Goal: Information Seeking & Learning: Learn about a topic

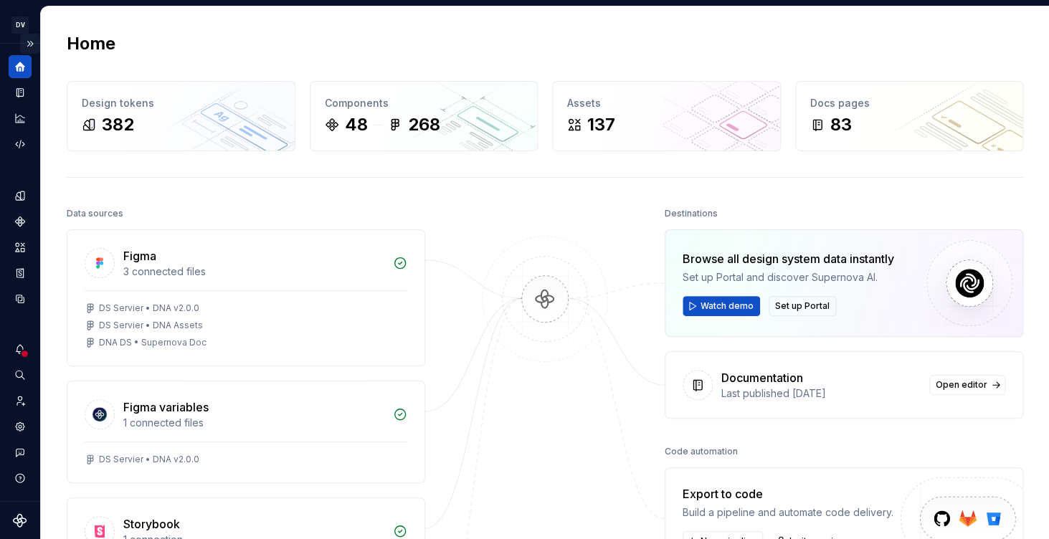
click at [29, 44] on button "Expand sidebar" at bounding box center [30, 44] width 20 height 20
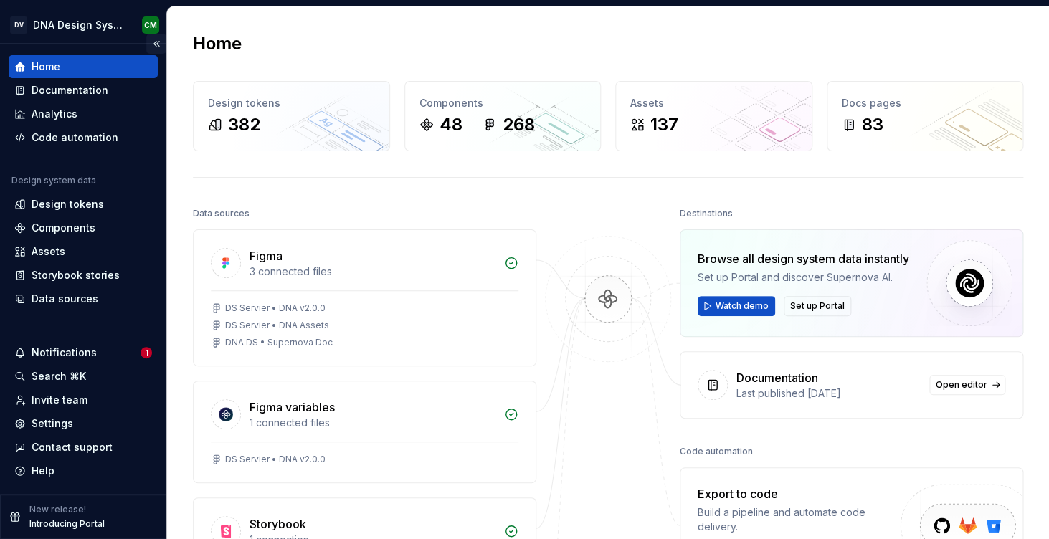
click at [157, 46] on button "Collapse sidebar" at bounding box center [156, 44] width 20 height 20
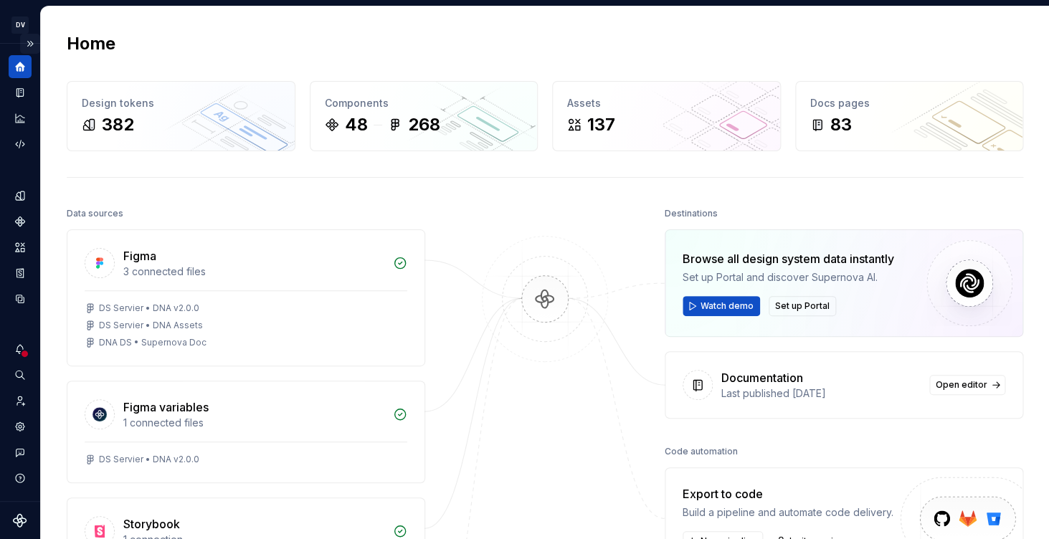
click at [29, 43] on button "Expand sidebar" at bounding box center [30, 44] width 20 height 20
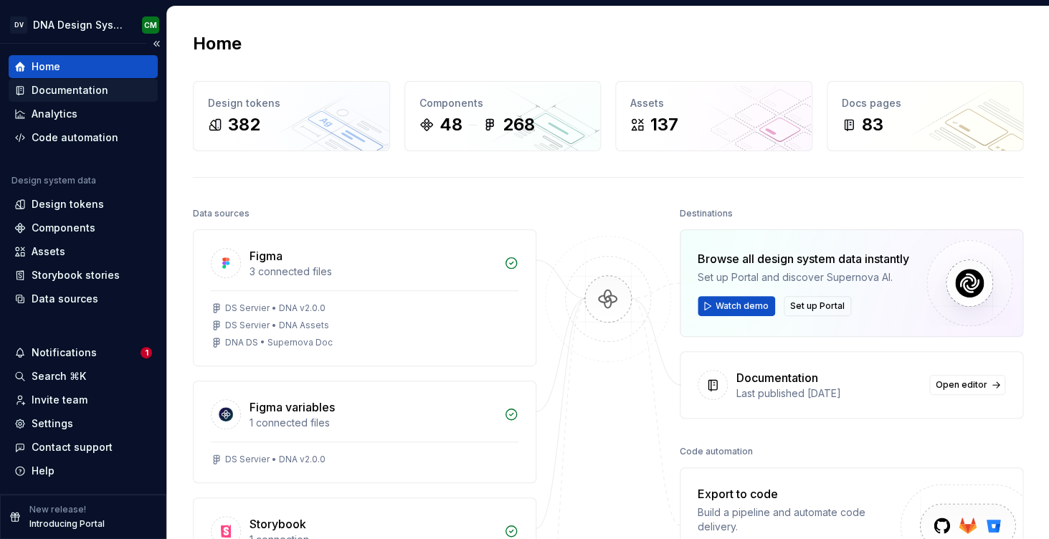
click at [85, 90] on div "Documentation" at bounding box center [70, 90] width 77 height 14
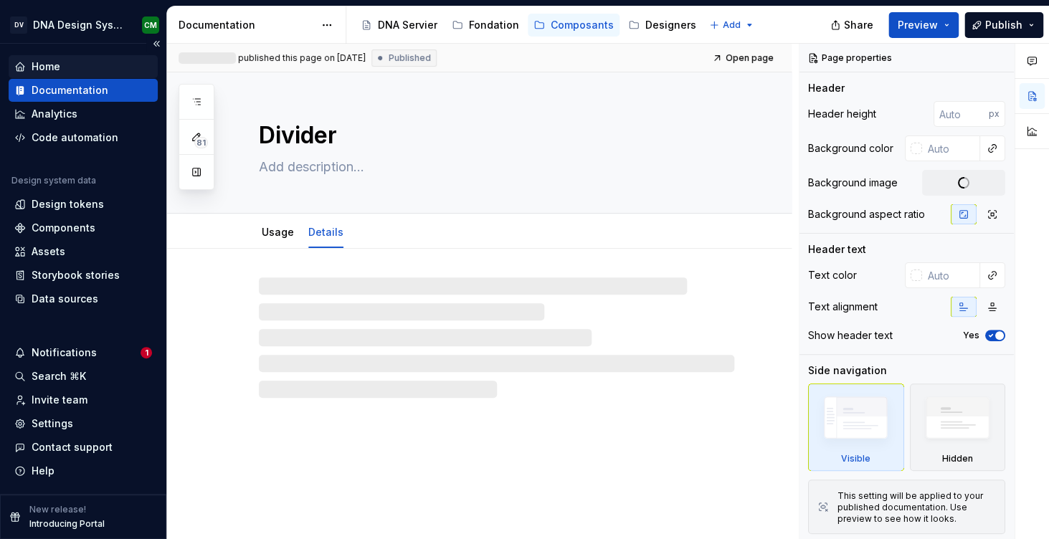
click at [49, 67] on div "Home" at bounding box center [46, 66] width 29 height 14
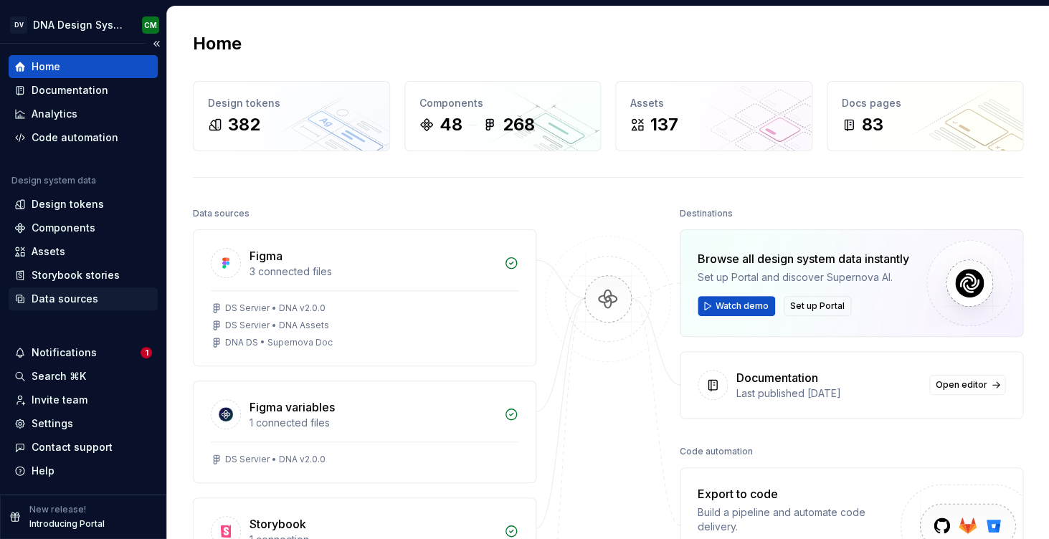
click at [59, 295] on div "Data sources" at bounding box center [65, 299] width 67 height 14
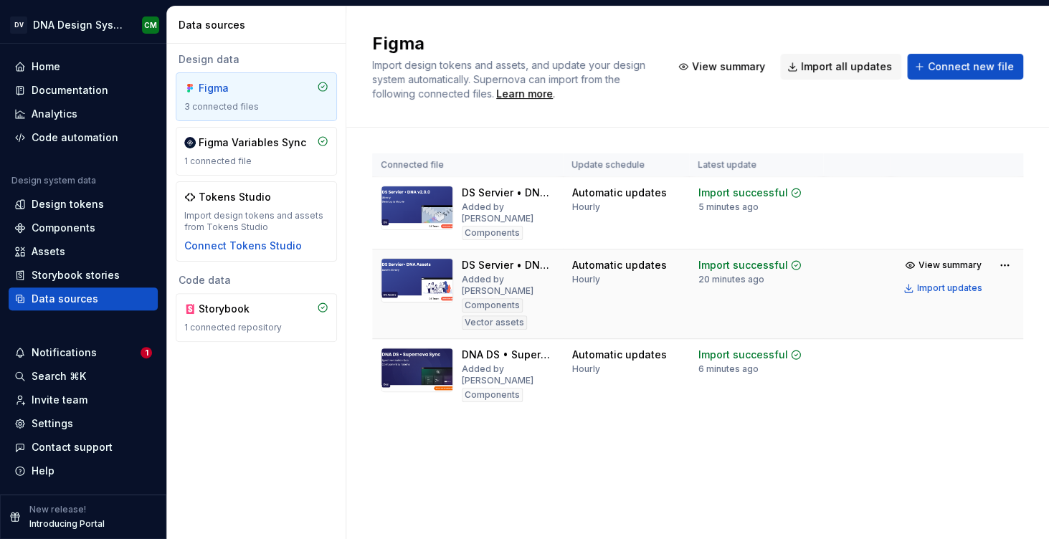
click at [518, 258] on div "DS Servier • DNA Assets" at bounding box center [508, 265] width 92 height 14
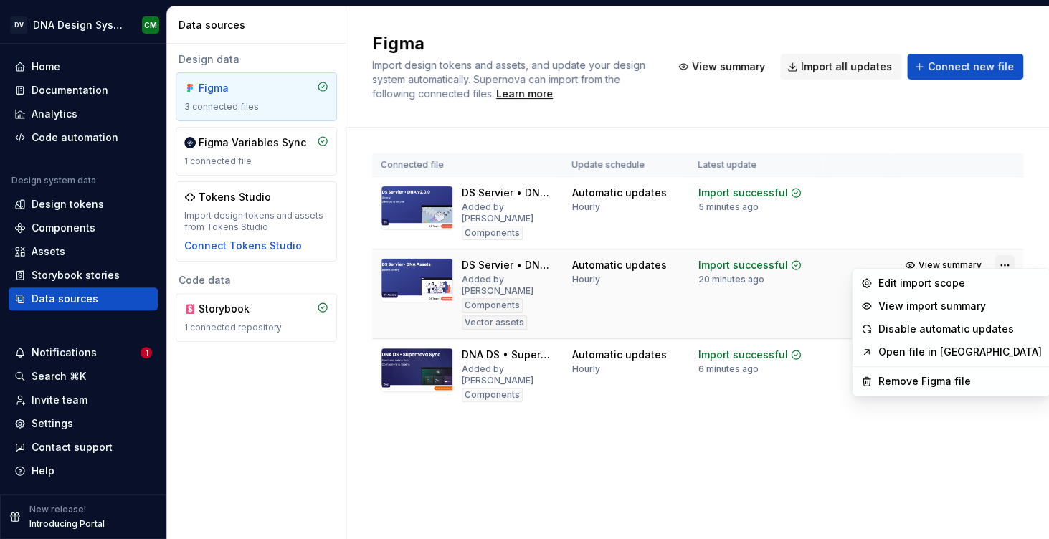
click at [998, 253] on html "DV DNA Design System CM Home Documentation Analytics Code automation Design sys…" at bounding box center [524, 269] width 1049 height 539
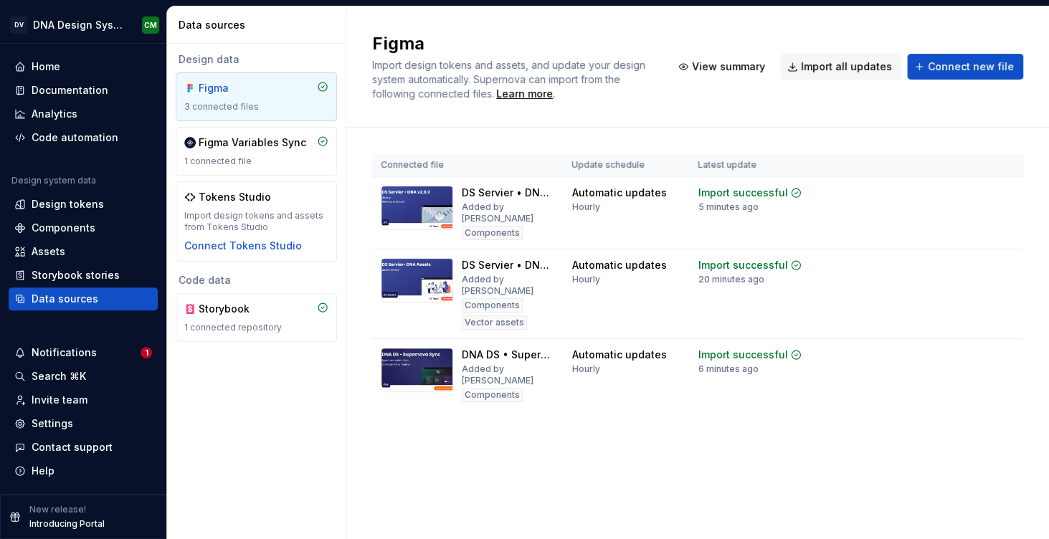
click at [795, 399] on html "DV DNA Design System CM Home Documentation Analytics Code automation Design sys…" at bounding box center [524, 269] width 1049 height 539
click at [1005, 257] on html "DV DNA Design System CM Home Documentation Analytics Code automation Design sys…" at bounding box center [524, 269] width 1049 height 539
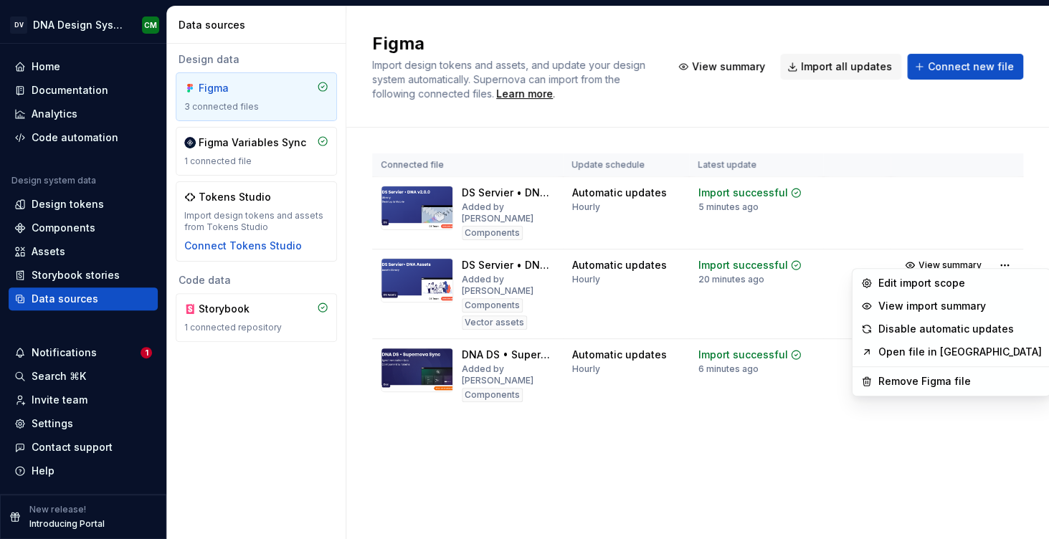
click at [929, 353] on link "Open file in [GEOGRAPHIC_DATA]" at bounding box center [959, 352] width 163 height 14
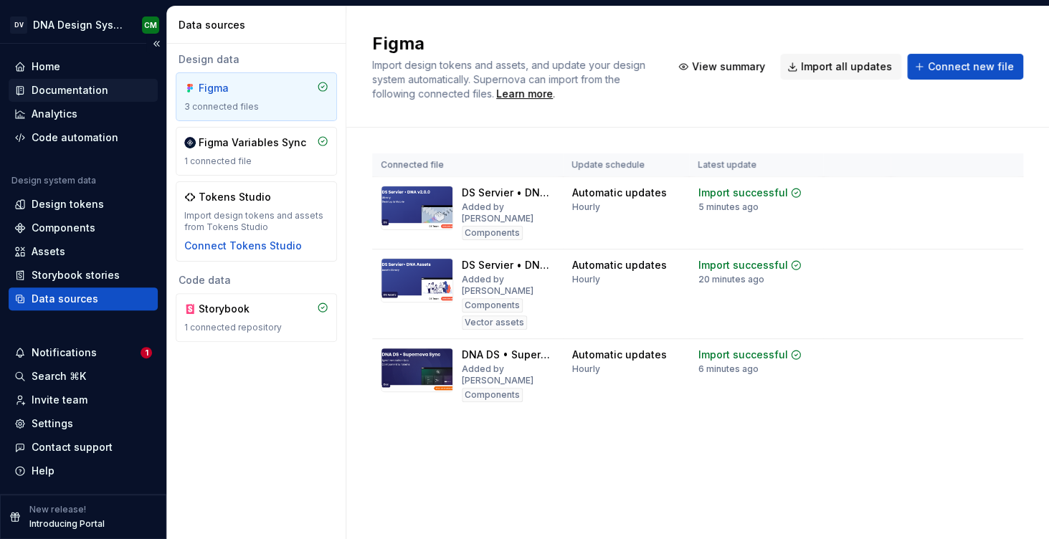
click at [51, 94] on div "Documentation" at bounding box center [70, 90] width 77 height 14
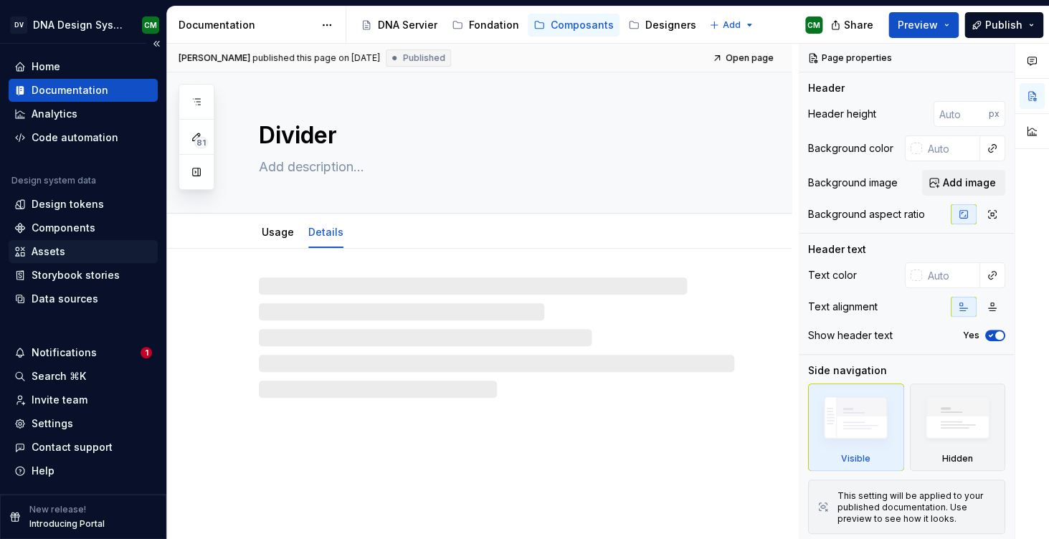
click at [42, 247] on div "Assets" at bounding box center [49, 251] width 34 height 14
type textarea "*"
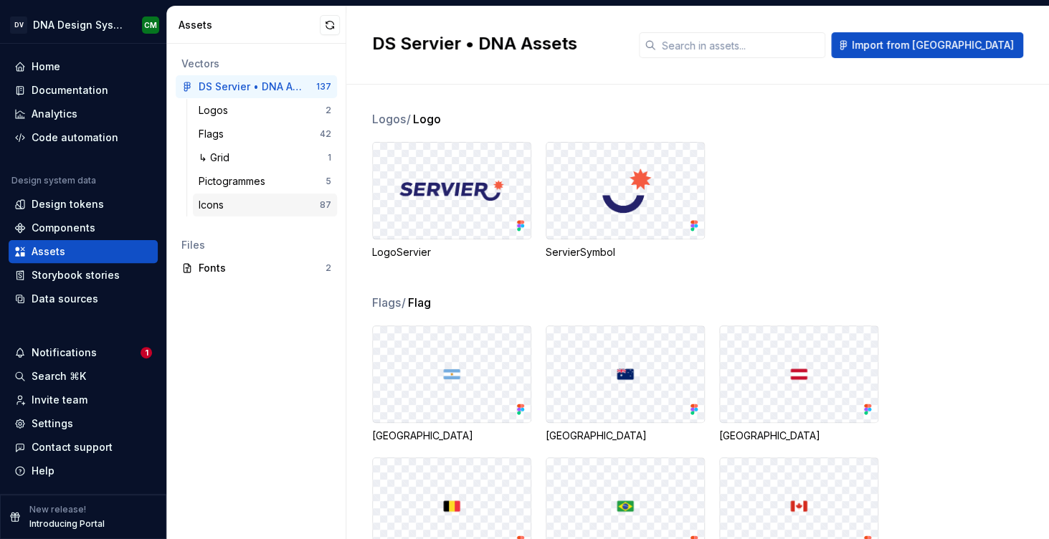
click at [240, 207] on div "Icons" at bounding box center [259, 205] width 121 height 14
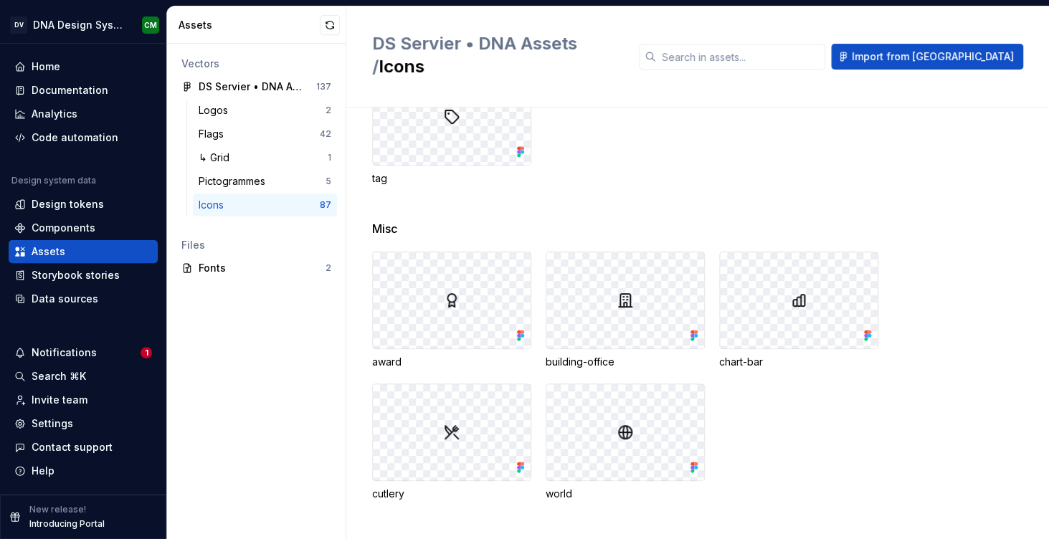
scroll to position [3347, 0]
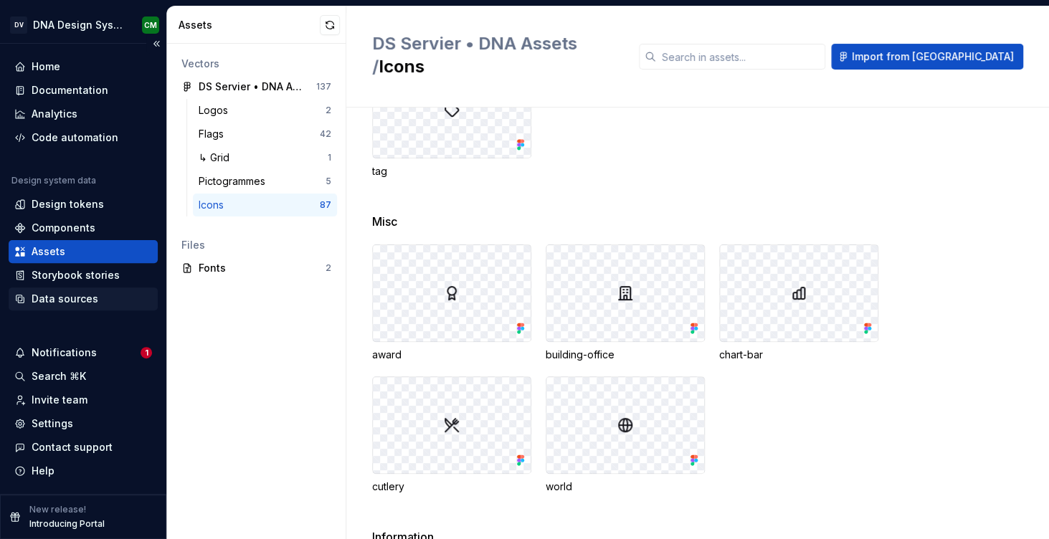
click at [61, 300] on div "Data sources" at bounding box center [65, 299] width 67 height 14
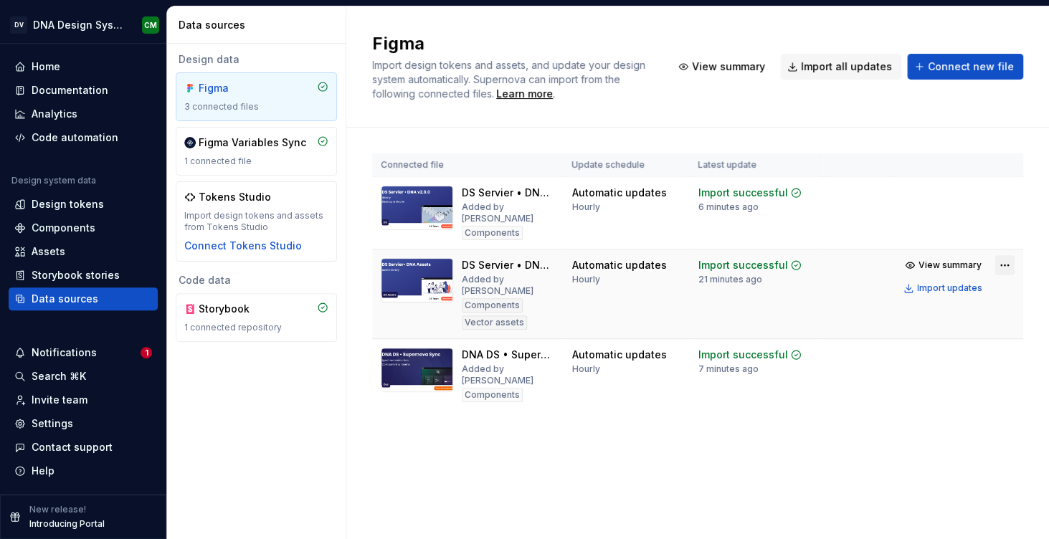
click at [1007, 252] on html "DV DNA Design System CM Home Documentation Analytics Code automation Design sys…" at bounding box center [524, 269] width 1049 height 539
click at [738, 506] on html "DV DNA Design System CM Home Documentation Analytics Code automation Design sys…" at bounding box center [524, 269] width 1049 height 539
click at [57, 252] on div "Assets" at bounding box center [49, 251] width 34 height 14
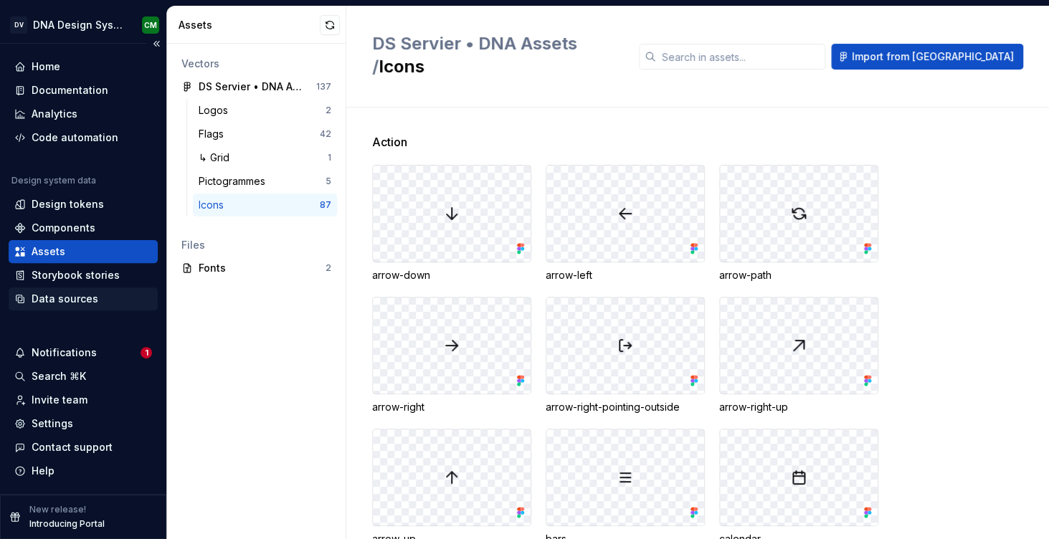
click at [69, 299] on div "Data sources" at bounding box center [65, 299] width 67 height 14
